Goal: Task Accomplishment & Management: Use online tool/utility

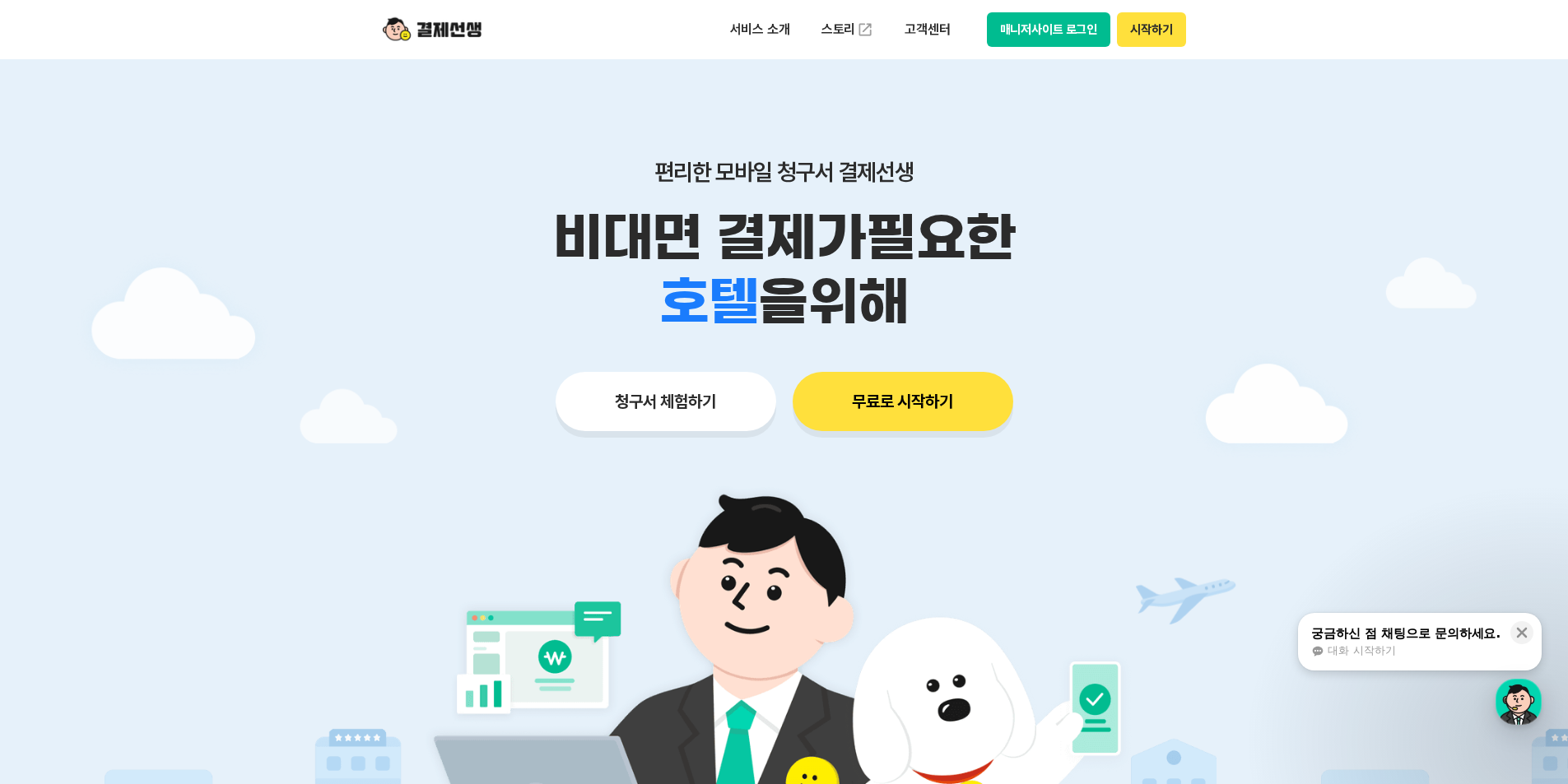
click at [1181, 37] on div "서비스 소개 스토리 고객센터 매니저사이트 로그인 시작하기" at bounding box center [784, 30] width 843 height 59
click at [1181, 31] on button "시작하기" at bounding box center [1150, 30] width 69 height 35
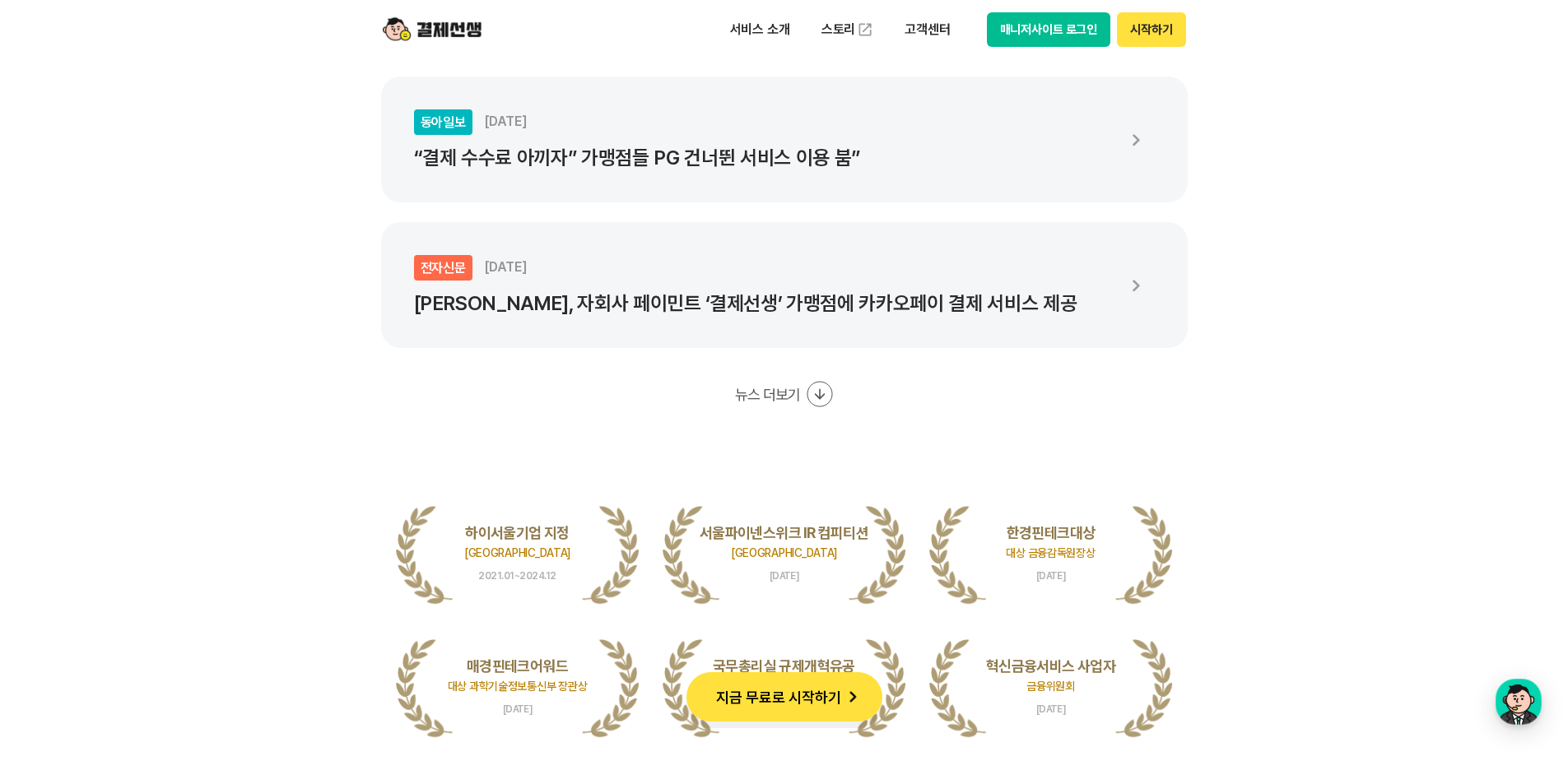
scroll to position [3126, 0]
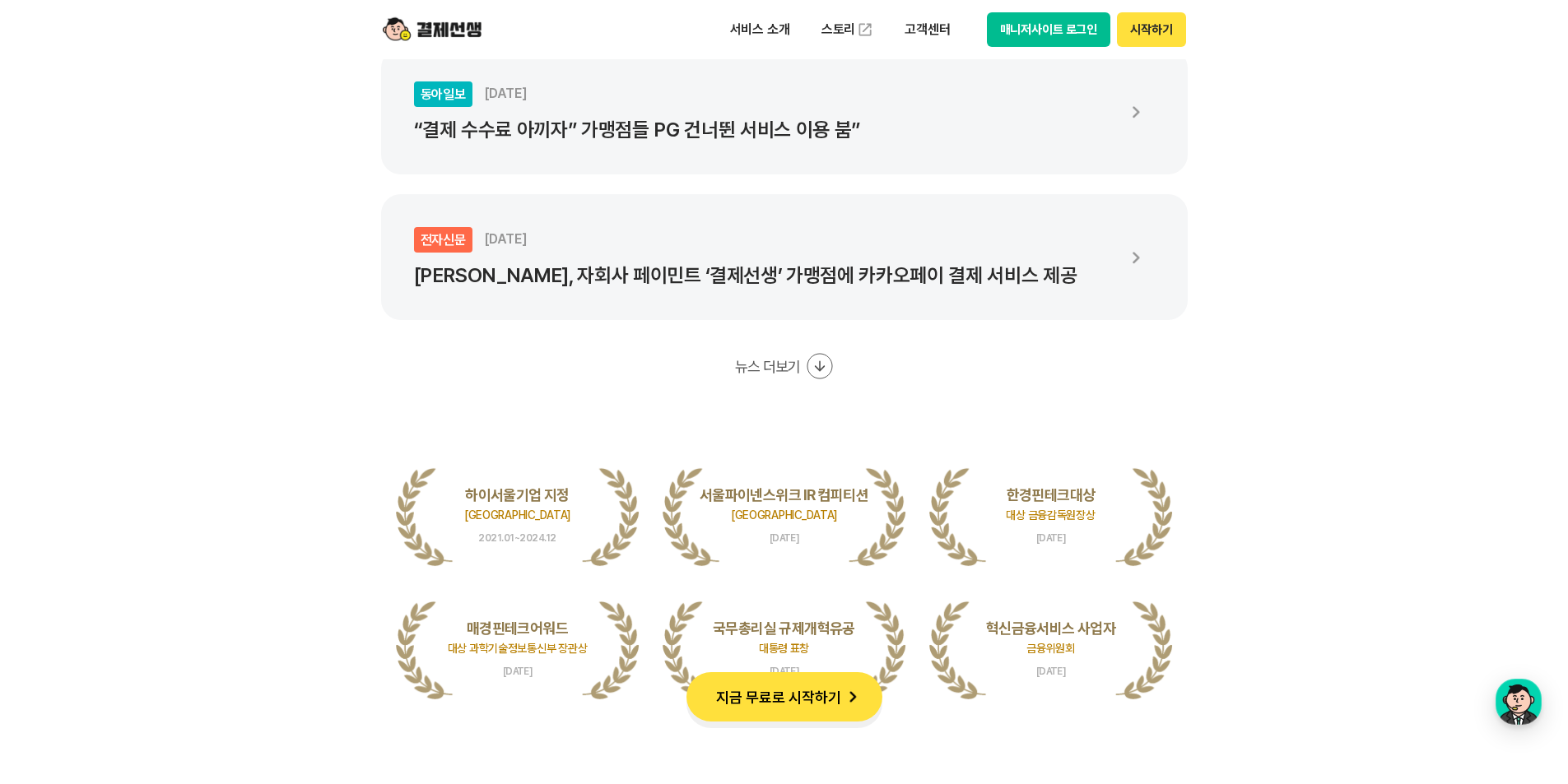
click at [850, 685] on img at bounding box center [852, 696] width 23 height 23
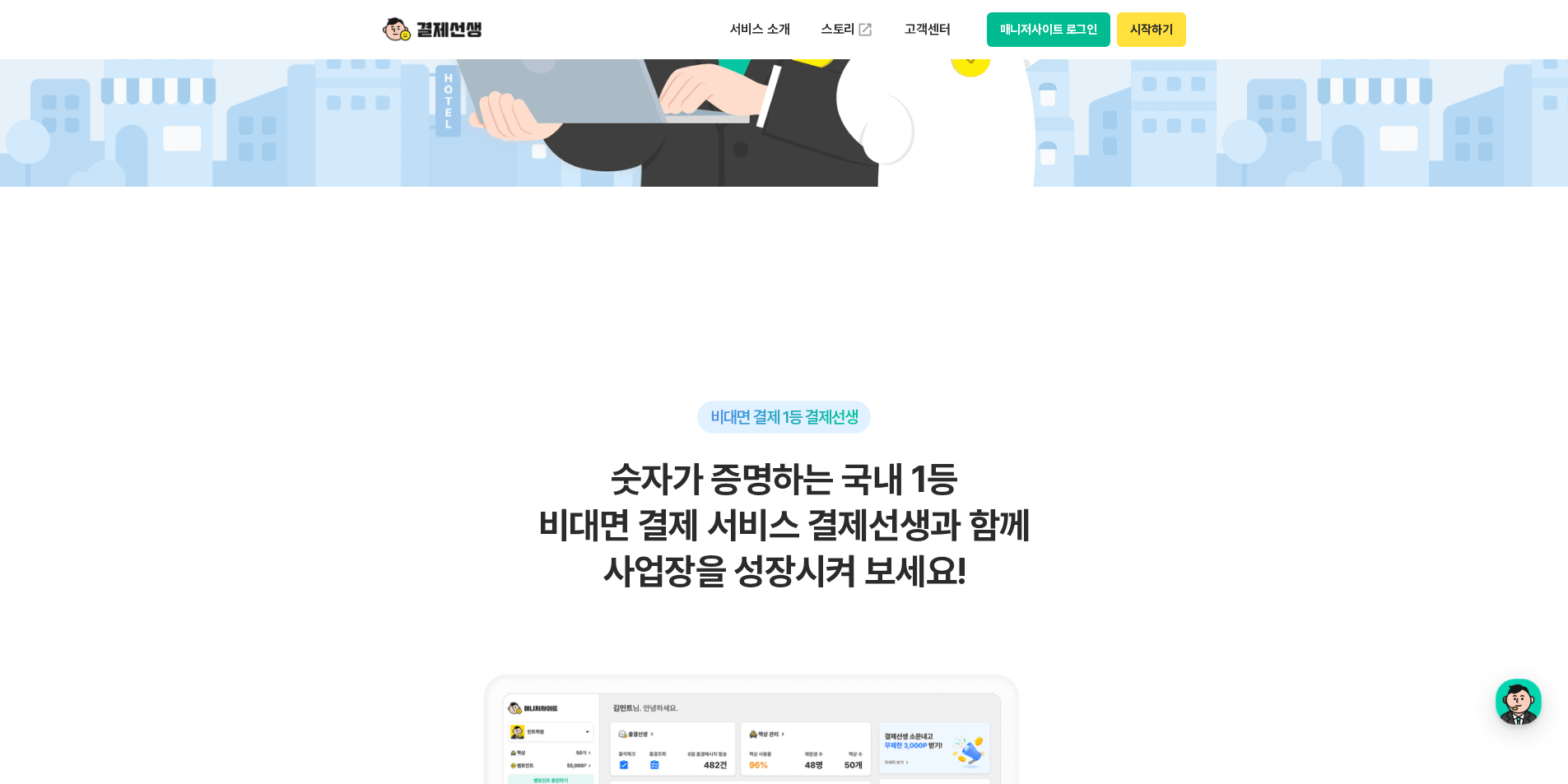
scroll to position [1151, 0]
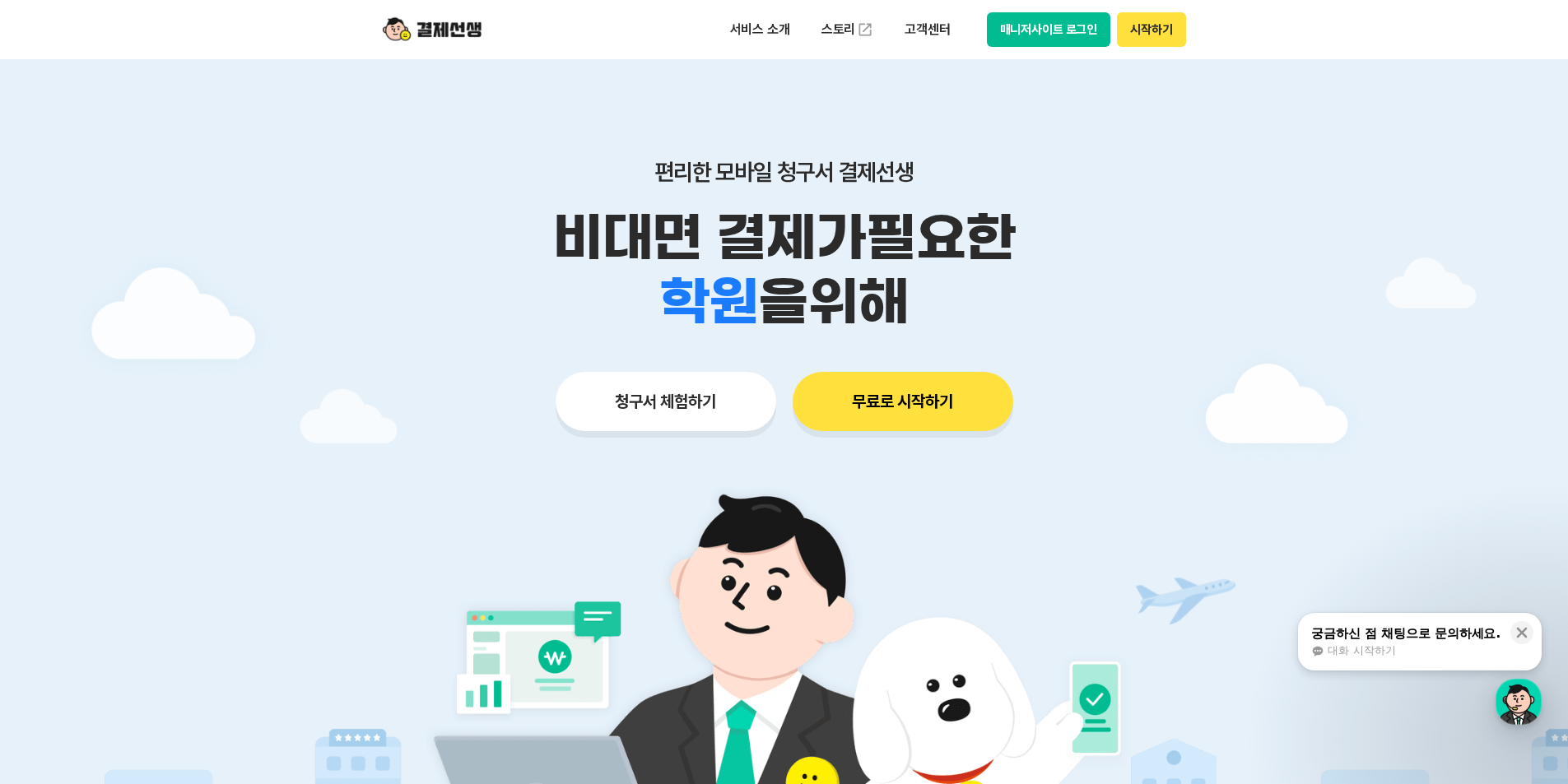
drag, startPoint x: 773, startPoint y: 227, endPoint x: 1225, endPoint y: 465, distance: 510.8
click at [1225, 464] on main "편리한 모바일 청구서 결제선생 비대면 결제가 필요한 학원 공부방 호텔 쇼핑몰 병원 배달 보험사 항공사 골프장 을 위해 청구서 체험하기 무료로 …" at bounding box center [784, 492] width 1568 height 867
click at [1241, 482] on div at bounding box center [784, 492] width 1568 height 867
click at [1522, 629] on icon at bounding box center [1521, 632] width 17 height 16
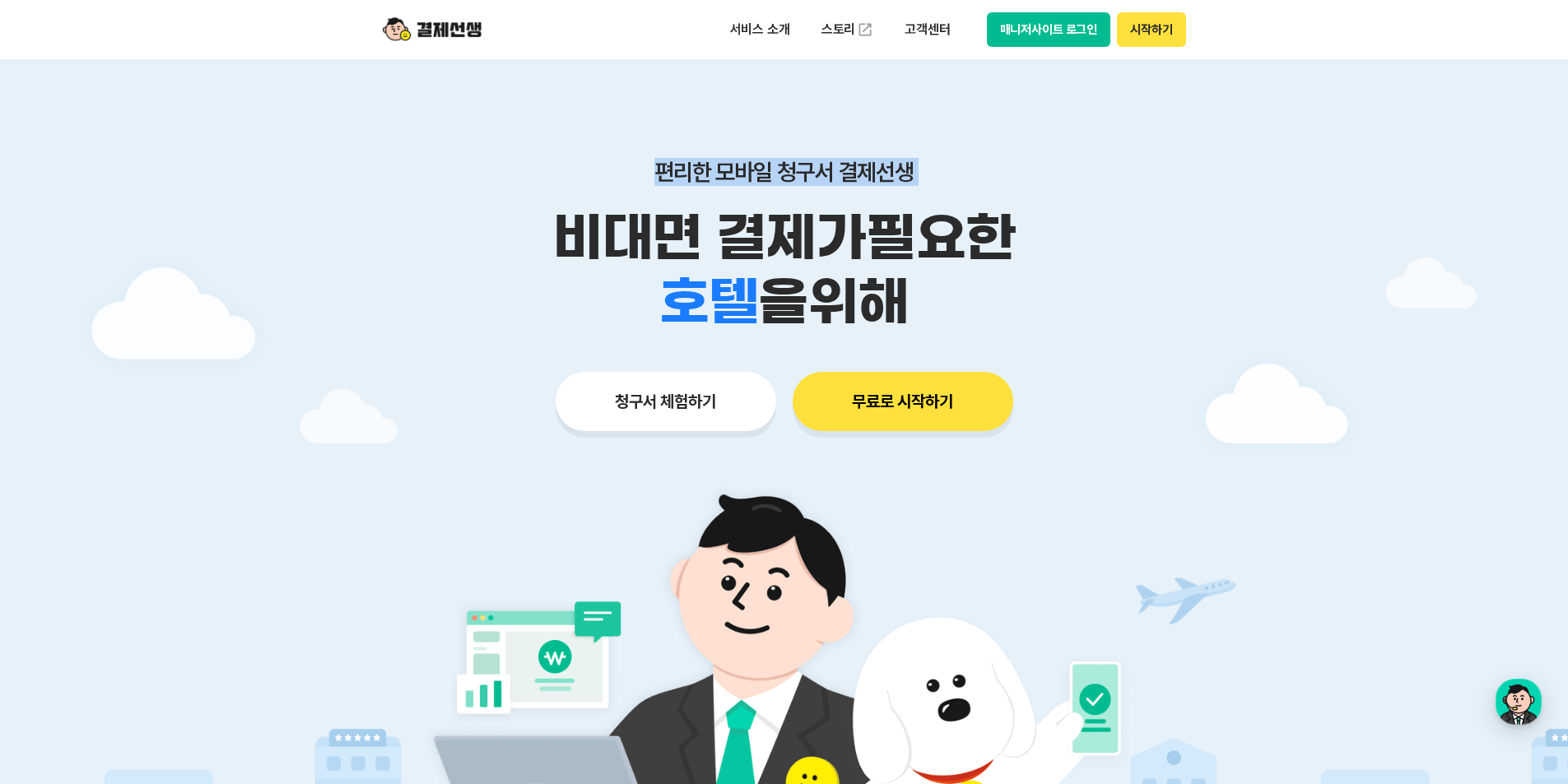
drag, startPoint x: 1124, startPoint y: 507, endPoint x: 485, endPoint y: 195, distance: 711.1
click at [485, 195] on main "편리한 모바일 청구서 결제선생 비대면 결제가 필요한 학원 공부방 호텔 쇼핑몰 병원 배달 보험사 항공사 골프장 을 위해 청구서 체험하기 무료로 …" at bounding box center [784, 492] width 1568 height 867
click at [1114, 240] on p "비대면 결제가 필요한" at bounding box center [784, 238] width 843 height 64
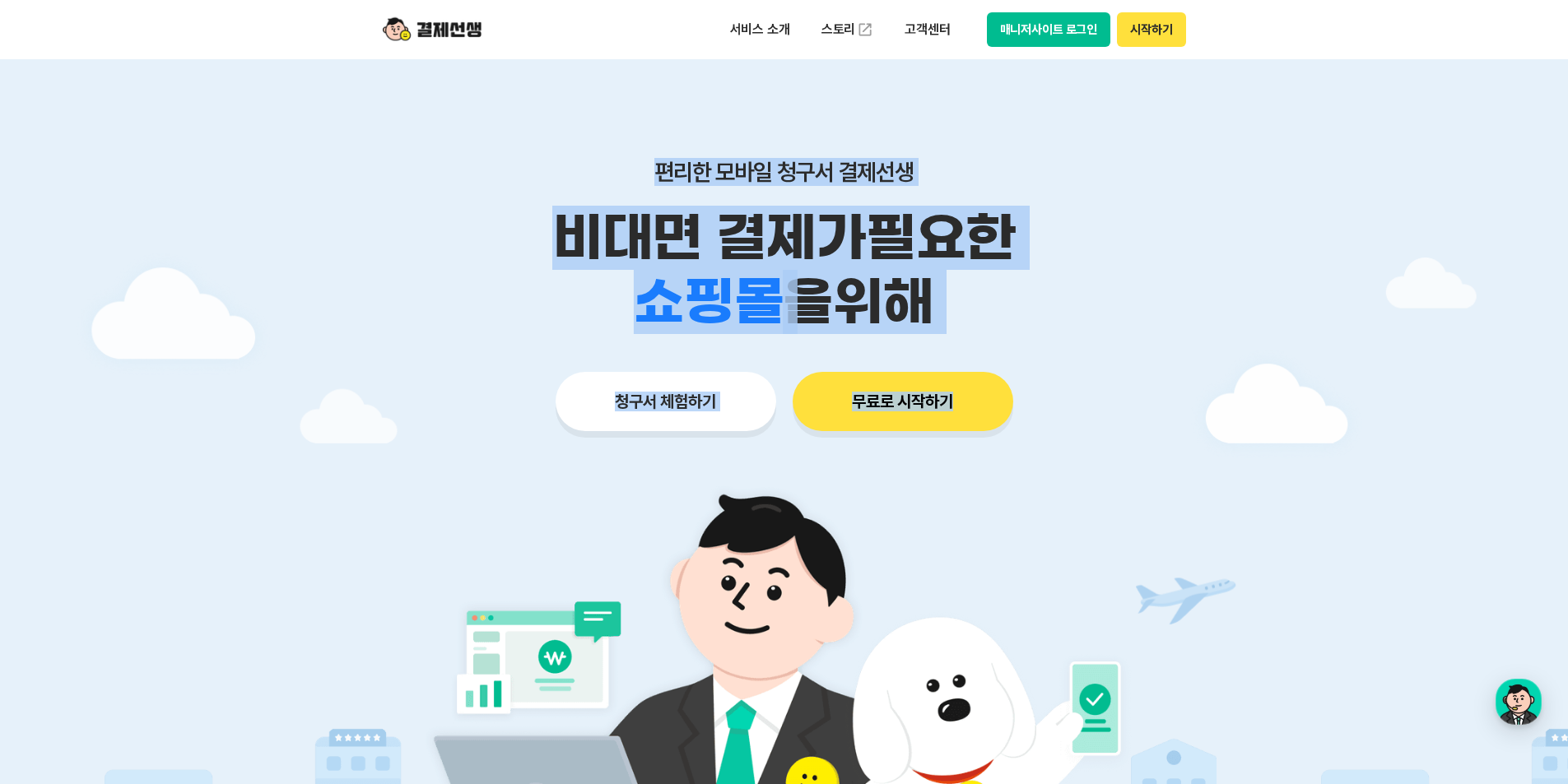
drag, startPoint x: 622, startPoint y: 154, endPoint x: 1071, endPoint y: 423, distance: 523.4
click at [1071, 423] on div "편리한 모바일 청구서 결제선생 비대면 결제가 필요한 학원 공부방 호텔 쇼핑몰 병원 배달 보험사 항공사 골프장 을 위해 청구서 체험하기 무료로 …" at bounding box center [784, 262] width 843 height 406
click at [1165, 454] on div "편리한 모바일 청구서 결제선생 비대면 결제가 필요한 학원 공부방 호텔 쇼핑몰 병원 배달 보험사 항공사 골프장 을 위해 청구서 체험하기 무료로 …" at bounding box center [784, 262] width 843 height 406
